Goal: Task Accomplishment & Management: Complete application form

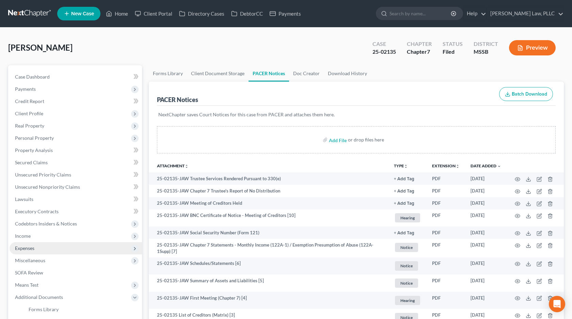
click at [58, 252] on span "Expenses" at bounding box center [76, 248] width 132 height 12
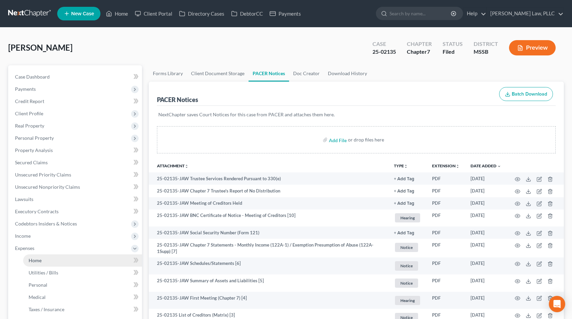
click at [72, 263] on link "Home" at bounding box center [82, 261] width 119 height 12
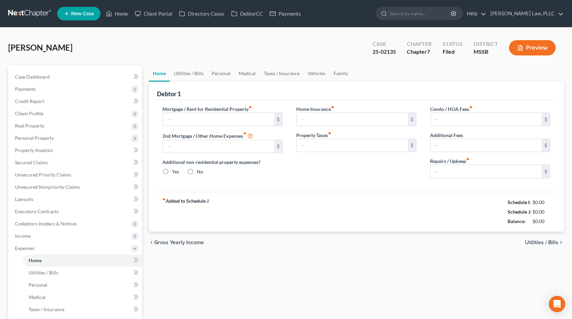
radio input "true"
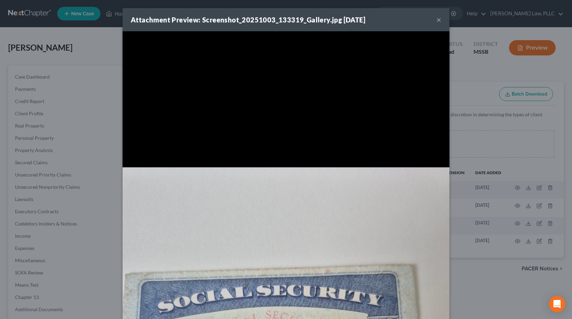
select select "4"
click at [440, 20] on button "×" at bounding box center [438, 20] width 5 height 8
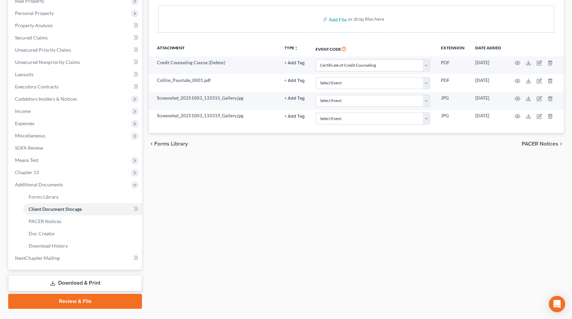
scroll to position [128, 0]
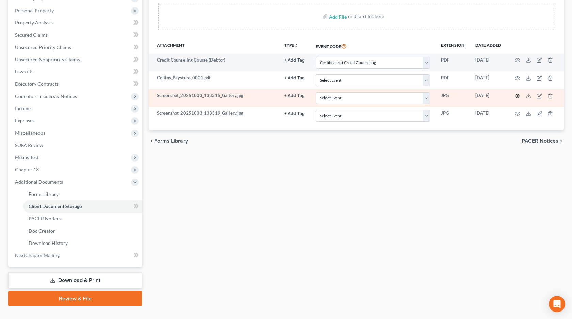
click at [519, 96] on icon "button" at bounding box center [517, 95] width 5 height 5
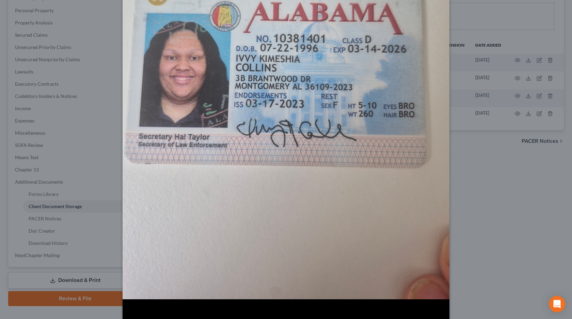
scroll to position [0, 0]
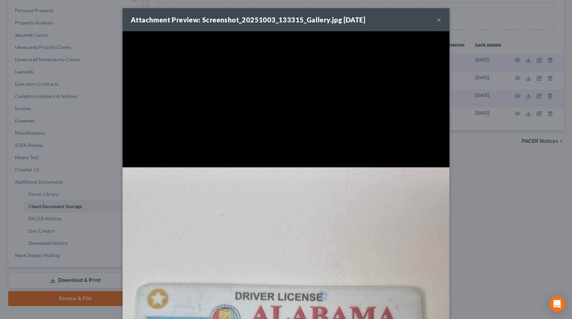
click at [439, 22] on button "×" at bounding box center [438, 20] width 5 height 8
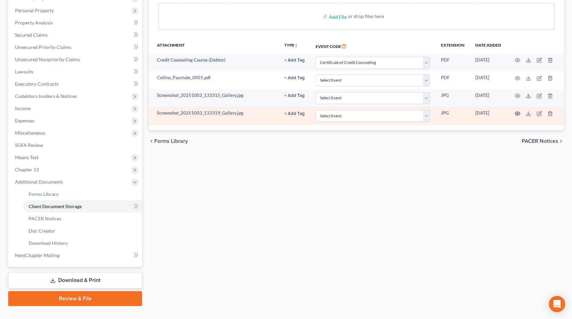
click at [516, 113] on icon "button" at bounding box center [517, 113] width 5 height 5
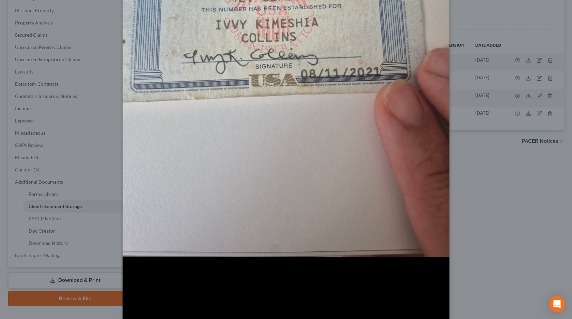
scroll to position [450, 0]
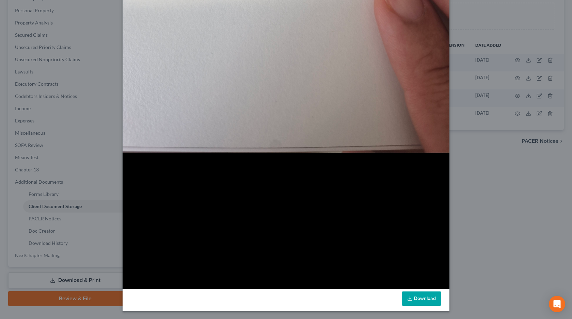
click at [422, 297] on link "Download" at bounding box center [421, 299] width 39 height 14
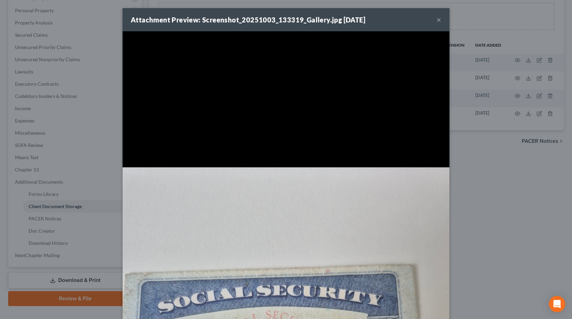
click at [439, 22] on button "×" at bounding box center [438, 20] width 5 height 8
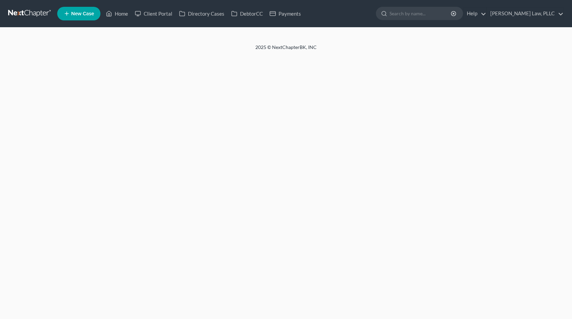
select select "4"
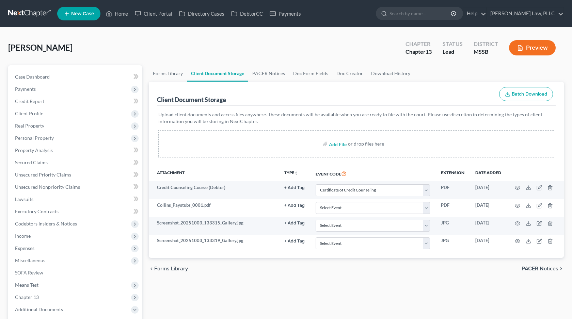
scroll to position [128, 0]
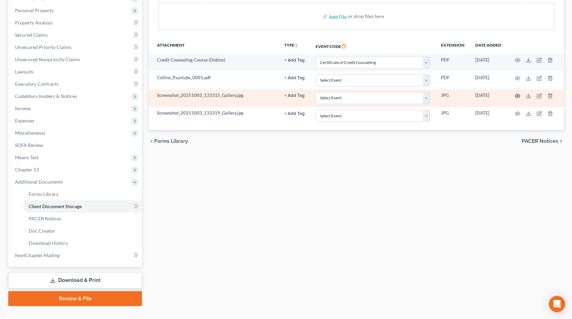
click at [517, 94] on icon "button" at bounding box center [517, 95] width 5 height 5
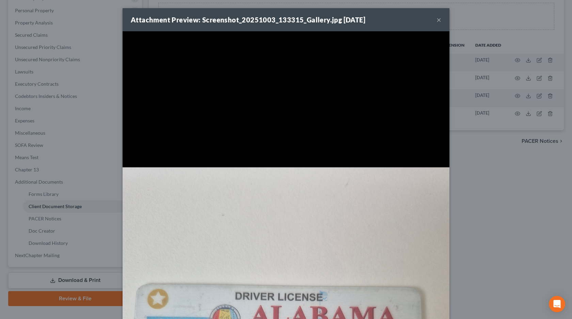
click at [438, 23] on button "×" at bounding box center [438, 20] width 5 height 8
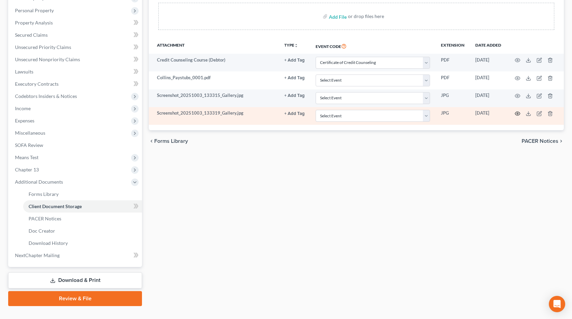
click at [516, 112] on icon "button" at bounding box center [517, 113] width 5 height 5
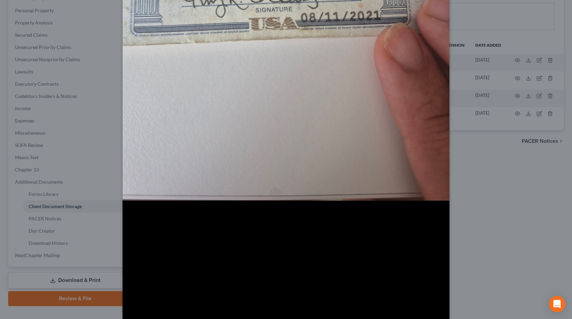
scroll to position [450, 0]
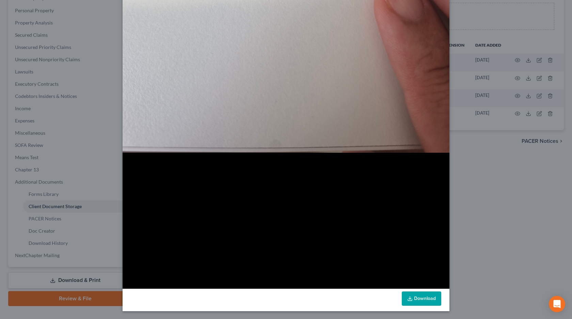
click at [417, 295] on link "Download" at bounding box center [421, 299] width 39 height 14
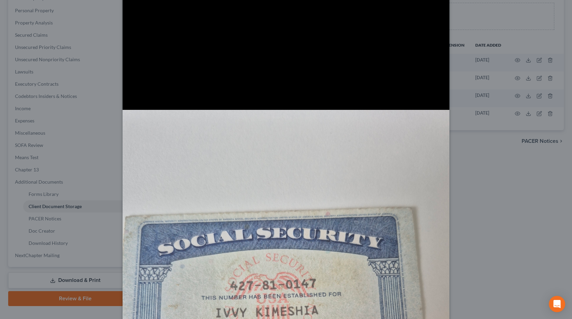
scroll to position [0, 0]
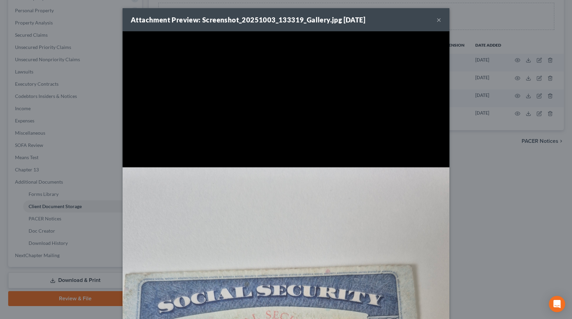
click at [439, 23] on button "×" at bounding box center [438, 20] width 5 height 8
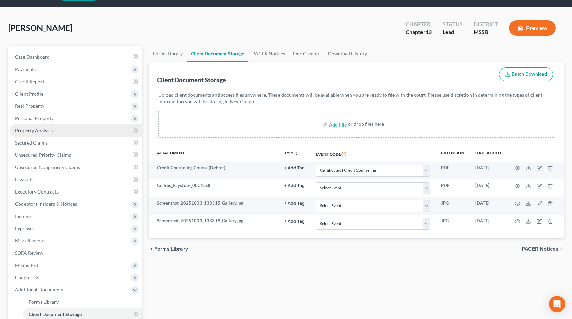
scroll to position [36, 0]
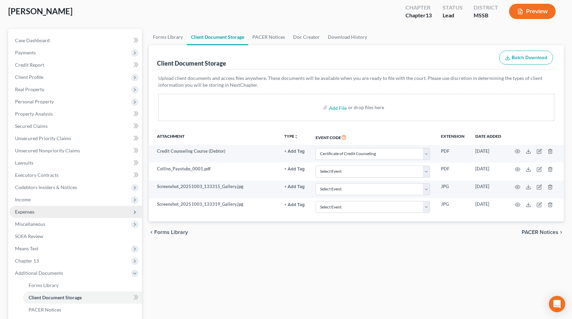
click at [58, 211] on span "Expenses" at bounding box center [76, 212] width 132 height 12
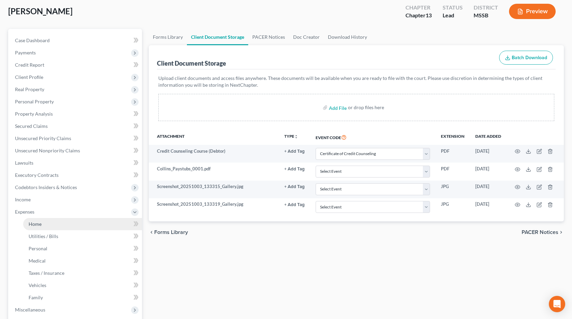
click at [68, 222] on link "Home" at bounding box center [82, 224] width 119 height 12
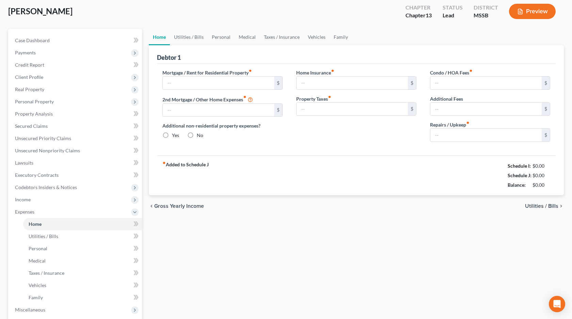
type input "0.00"
radio input "true"
type input "0.00"
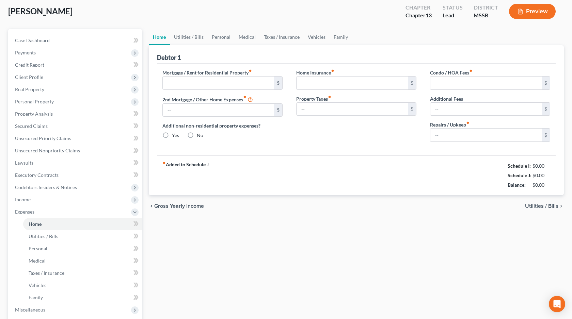
type input "0.00"
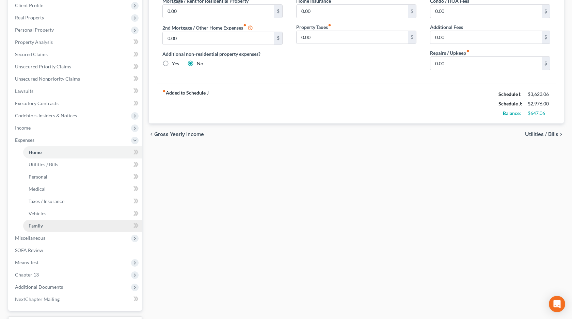
click at [109, 220] on link "Family" at bounding box center [82, 226] width 119 height 12
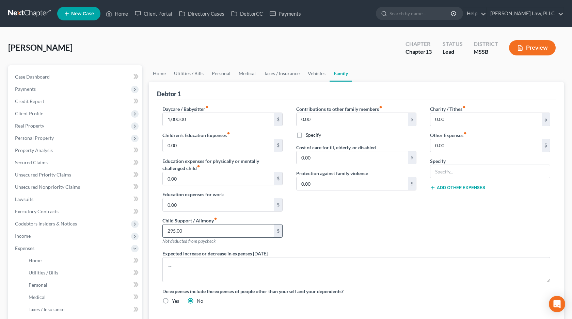
click at [215, 227] on input "295.00" at bounding box center [218, 231] width 111 height 13
click at [83, 264] on link "Home" at bounding box center [82, 261] width 119 height 12
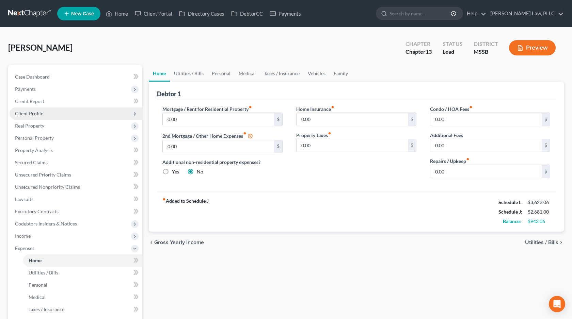
click at [41, 117] on span "Client Profile" at bounding box center [76, 114] width 132 height 12
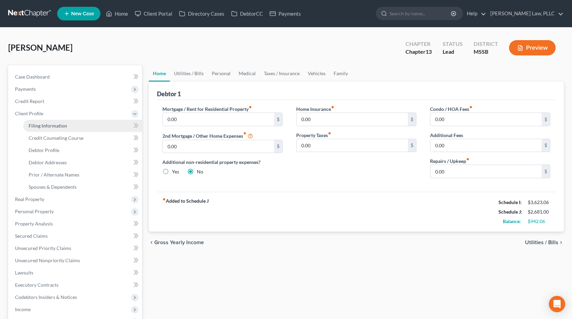
click at [53, 127] on span "Filing Information" at bounding box center [48, 126] width 38 height 6
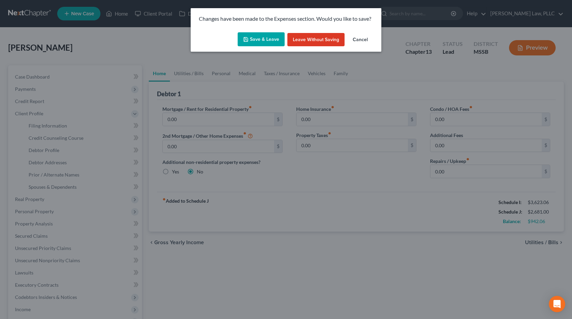
click at [278, 38] on button "Save & Leave" at bounding box center [261, 39] width 47 height 14
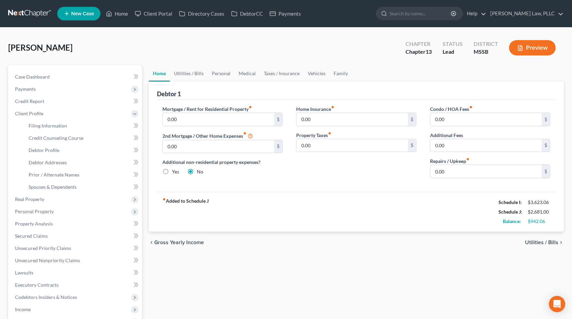
select select "1"
select select "0"
select select "3"
select select "44"
select select "0"
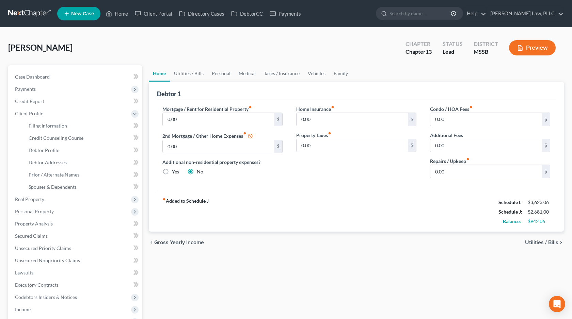
select select "25"
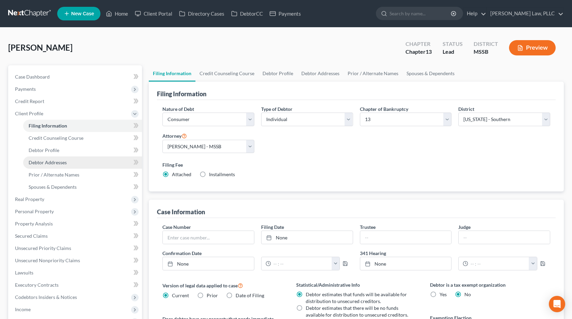
click at [64, 163] on span "Debtor Addresses" at bounding box center [48, 163] width 38 height 6
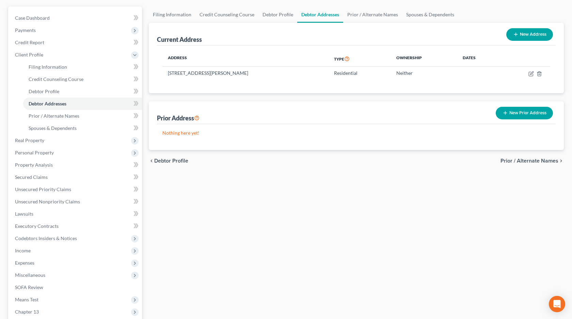
scroll to position [83, 0]
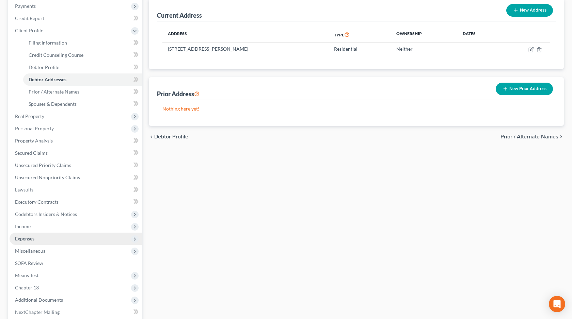
click at [49, 240] on span "Expenses" at bounding box center [76, 239] width 132 height 12
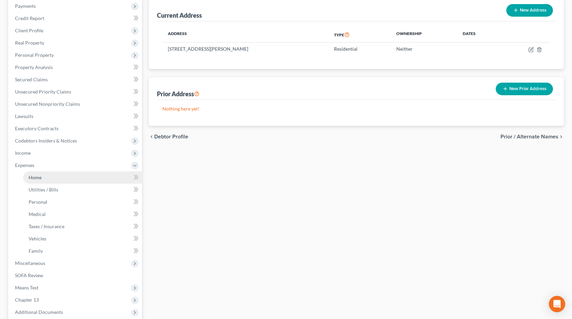
click at [76, 180] on link "Home" at bounding box center [82, 178] width 119 height 12
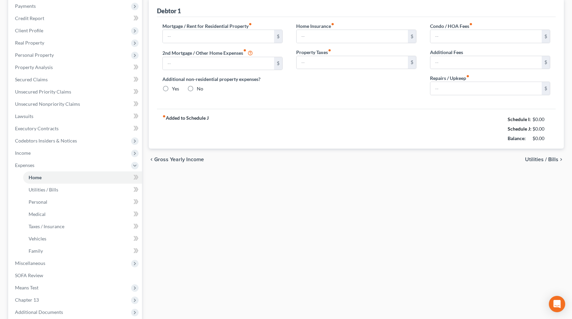
type input "0.00"
radio input "true"
type input "0.00"
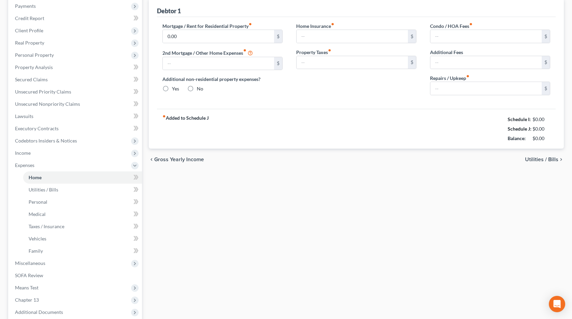
type input "0.00"
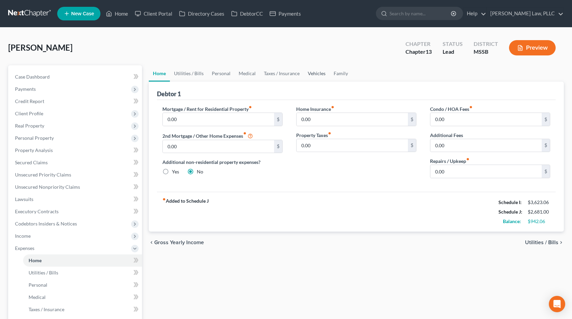
click at [314, 80] on link "Vehicles" at bounding box center [317, 73] width 26 height 16
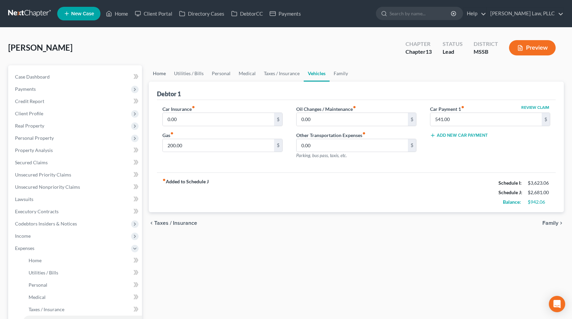
click at [161, 75] on link "Home" at bounding box center [159, 73] width 21 height 16
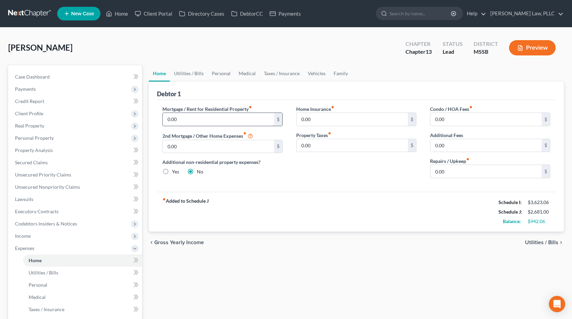
click at [203, 121] on input "0.00" at bounding box center [218, 119] width 111 height 13
type input "940"
click at [251, 280] on div "Home Utilities / Bills Personal Medical Taxes / Insurance Vehicles Family Debto…" at bounding box center [356, 261] width 422 height 393
click at [320, 69] on link "Vehicles" at bounding box center [317, 73] width 26 height 16
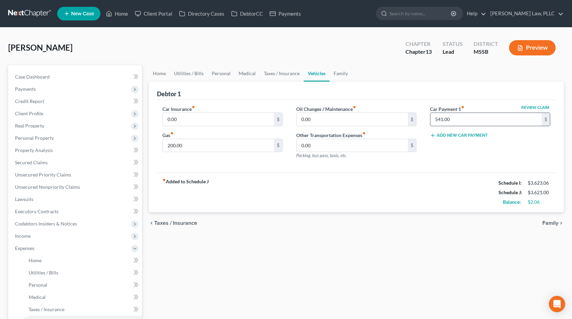
click at [479, 122] on input "541.00" at bounding box center [485, 119] width 111 height 13
click at [347, 141] on input "0.00" at bounding box center [351, 145] width 111 height 13
click at [307, 189] on div "fiber_manual_record Added to Schedule J Schedule I: $3,623.06 Schedule J: $3,08…" at bounding box center [356, 193] width 399 height 40
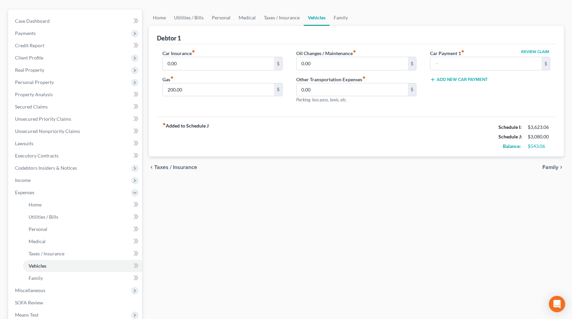
scroll to position [8, 0]
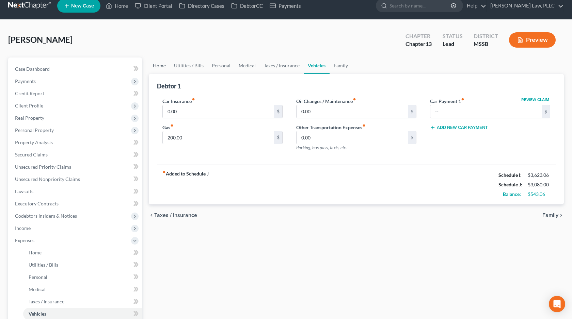
click at [164, 69] on link "Home" at bounding box center [159, 66] width 21 height 16
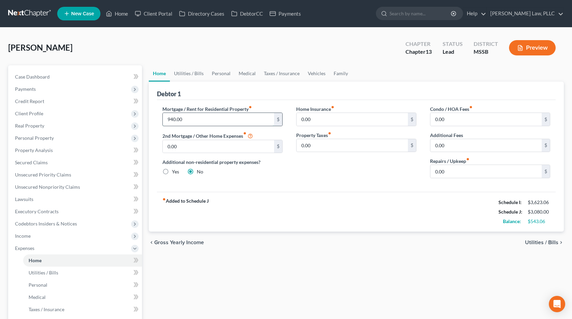
click at [196, 119] on input "940.00" at bounding box center [218, 119] width 111 height 13
click at [196, 140] on div "0.00 $" at bounding box center [222, 147] width 120 height 14
click at [196, 142] on input "0.00" at bounding box center [218, 146] width 111 height 13
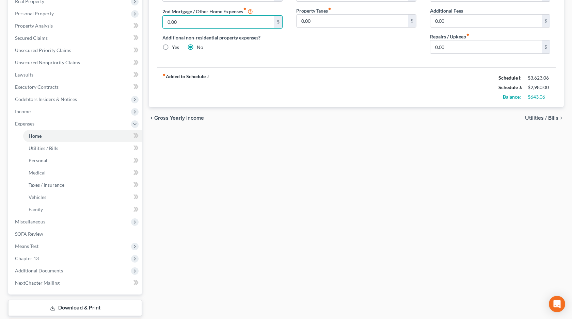
scroll to position [124, 0]
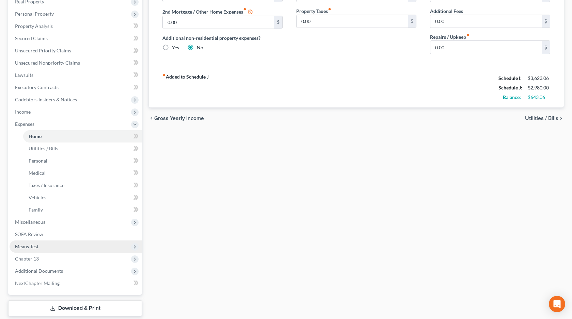
click at [58, 249] on span "Means Test" at bounding box center [76, 247] width 132 height 12
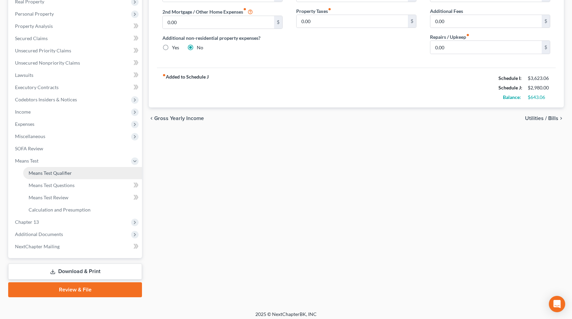
click at [76, 174] on link "Means Test Qualifier" at bounding box center [82, 173] width 119 height 12
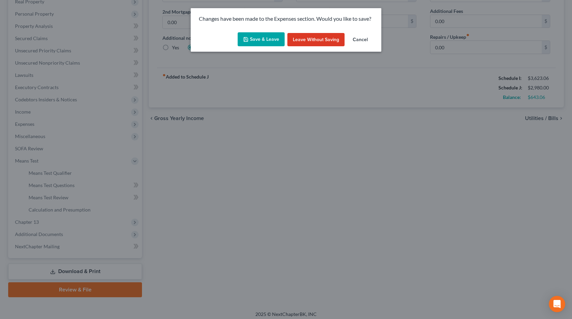
click at [256, 42] on button "Save & Leave" at bounding box center [261, 39] width 47 height 14
type input "840.00"
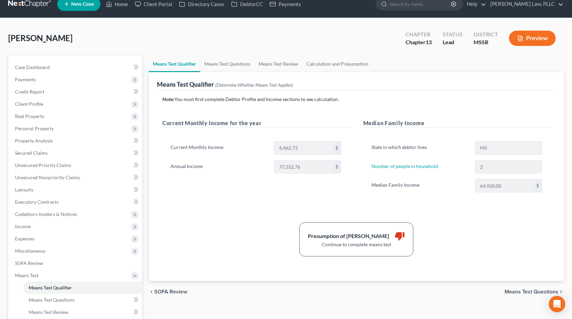
scroll to position [11, 0]
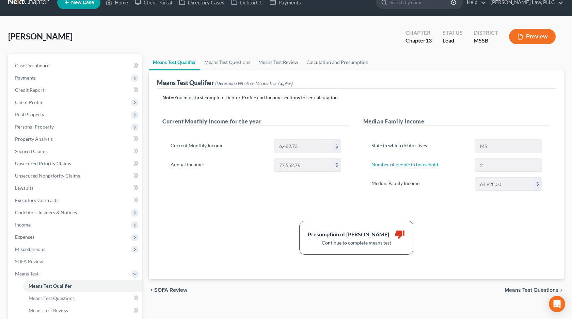
click at [532, 292] on span "Means Test Questions" at bounding box center [531, 290] width 54 height 5
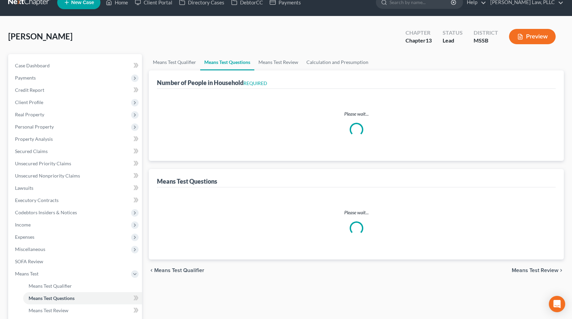
scroll to position [11, 0]
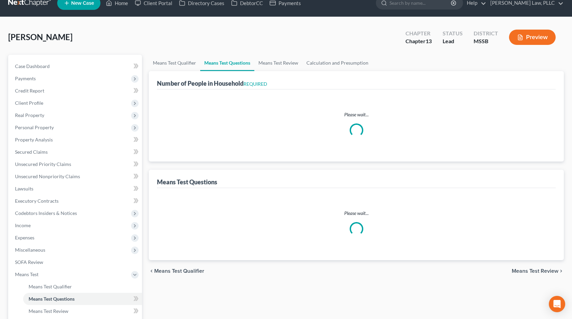
select select "1"
select select "60"
select select "2"
select select "1"
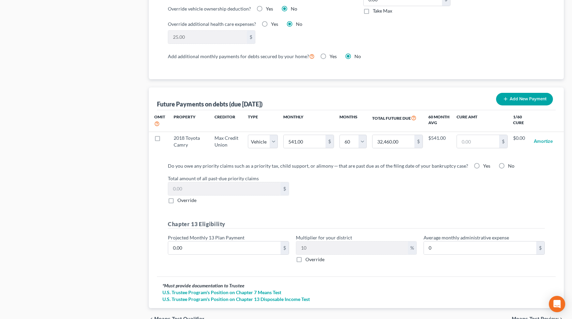
scroll to position [633, 0]
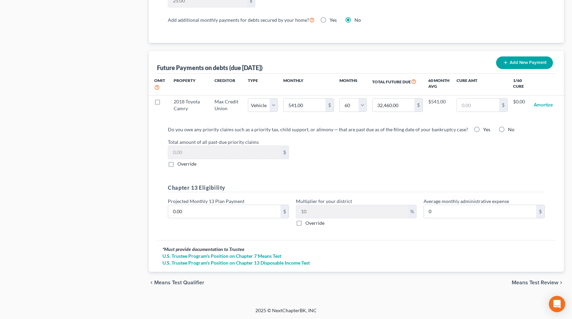
click at [533, 284] on span "Means Test Review" at bounding box center [535, 282] width 47 height 5
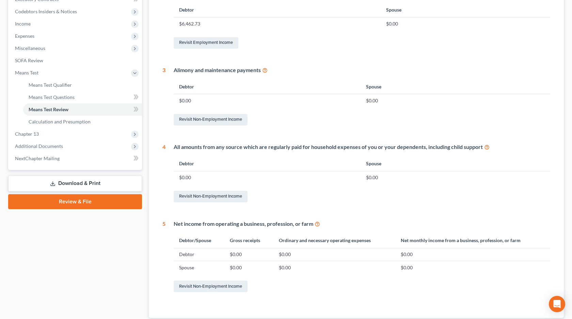
scroll to position [259, 0]
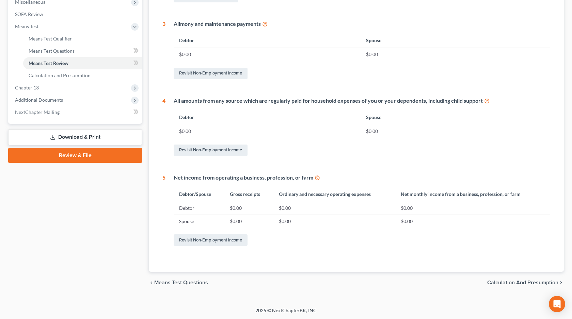
click at [507, 282] on span "Calculation and Presumption" at bounding box center [522, 282] width 71 height 5
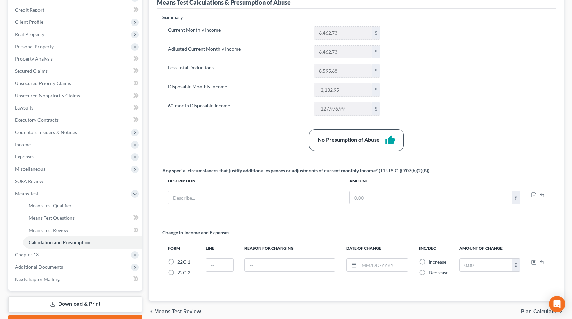
scroll to position [128, 0]
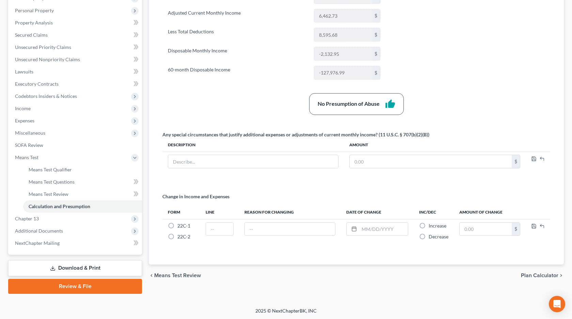
click at [80, 269] on link "Download & Print" at bounding box center [75, 268] width 134 height 16
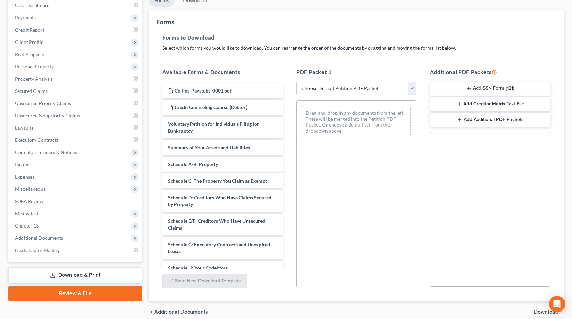
scroll to position [101, 0]
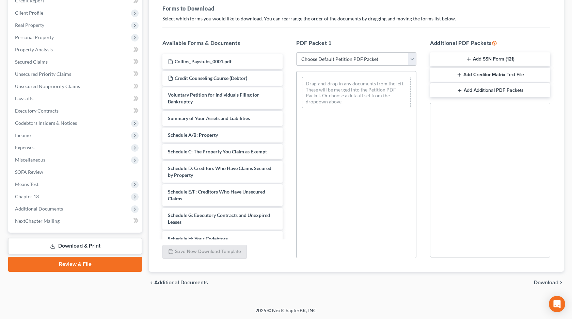
click at [371, 62] on select "Choose Default Petition PDF Packet Complete Bankruptcy Petition (all forms and …" at bounding box center [356, 59] width 120 height 14
select select "0"
click at [296, 52] on select "Choose Default Petition PDF Packet Complete Bankruptcy Petition (all forms and …" at bounding box center [356, 59] width 120 height 14
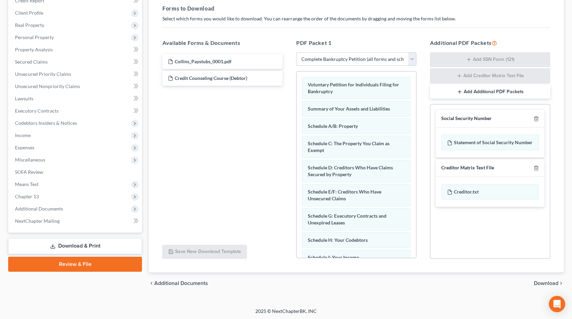
click at [548, 283] on span "Download" at bounding box center [546, 283] width 25 height 5
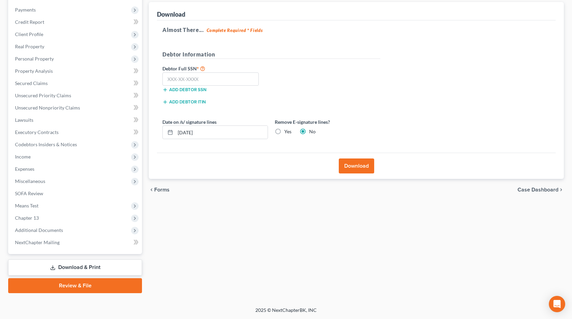
scroll to position [79, 0]
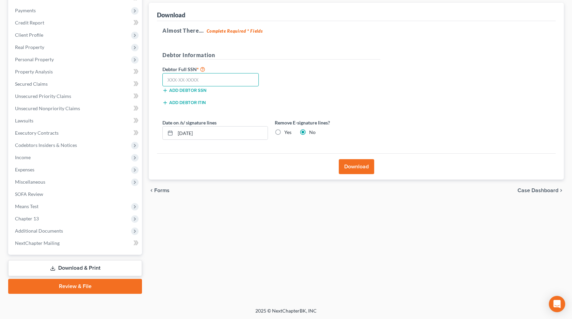
click at [223, 83] on input "text" at bounding box center [210, 80] width 96 height 14
type input "427-81-0147"
click at [364, 164] on button "Download" at bounding box center [356, 166] width 35 height 15
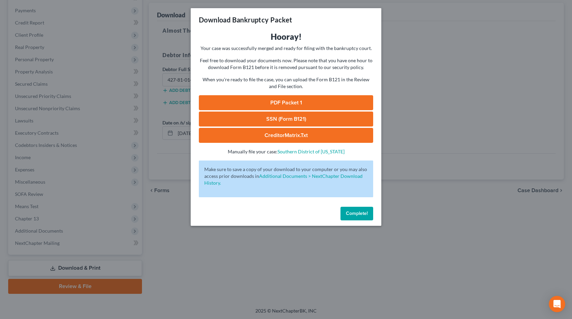
click at [308, 107] on link "PDF Packet 1" at bounding box center [286, 102] width 174 height 15
click at [286, 120] on link "SSN (Form B121)" at bounding box center [286, 119] width 174 height 15
click at [284, 135] on link "CreditorMatrix.txt" at bounding box center [286, 135] width 174 height 15
click at [367, 208] on button "Complete!" at bounding box center [356, 214] width 33 height 14
